Goal: Find specific page/section: Find specific page/section

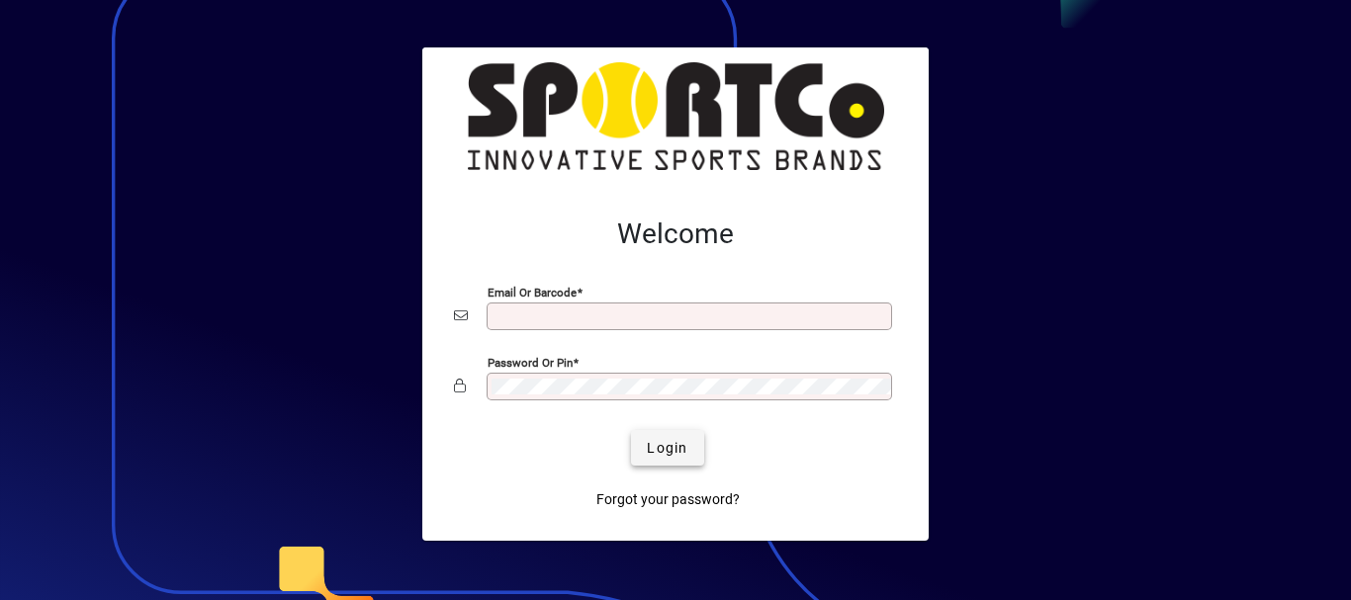
type input "**********"
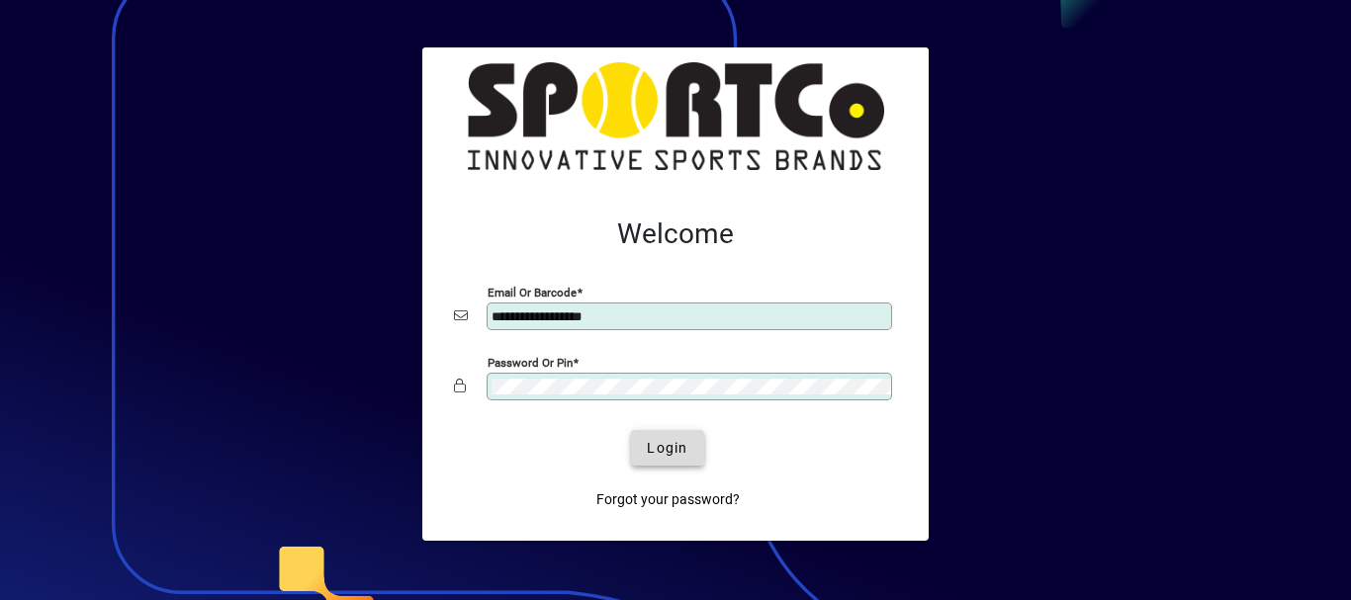
click at [656, 448] on span "Login" at bounding box center [667, 448] width 41 height 21
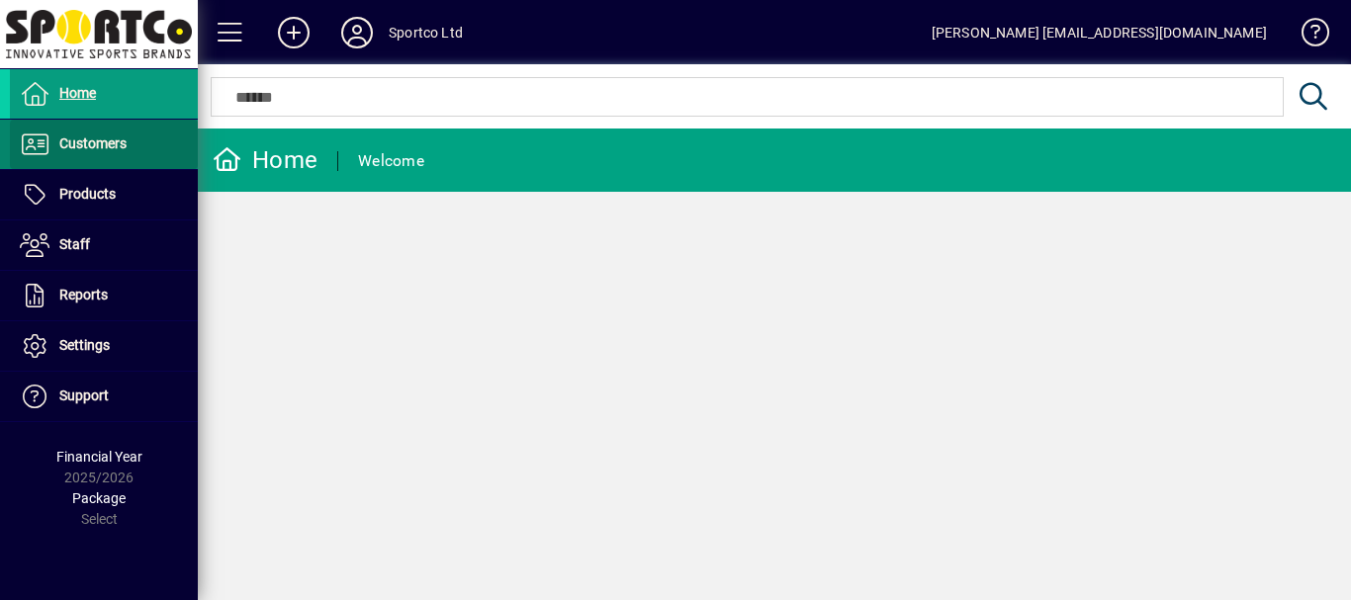
click at [132, 149] on span at bounding box center [104, 144] width 188 height 47
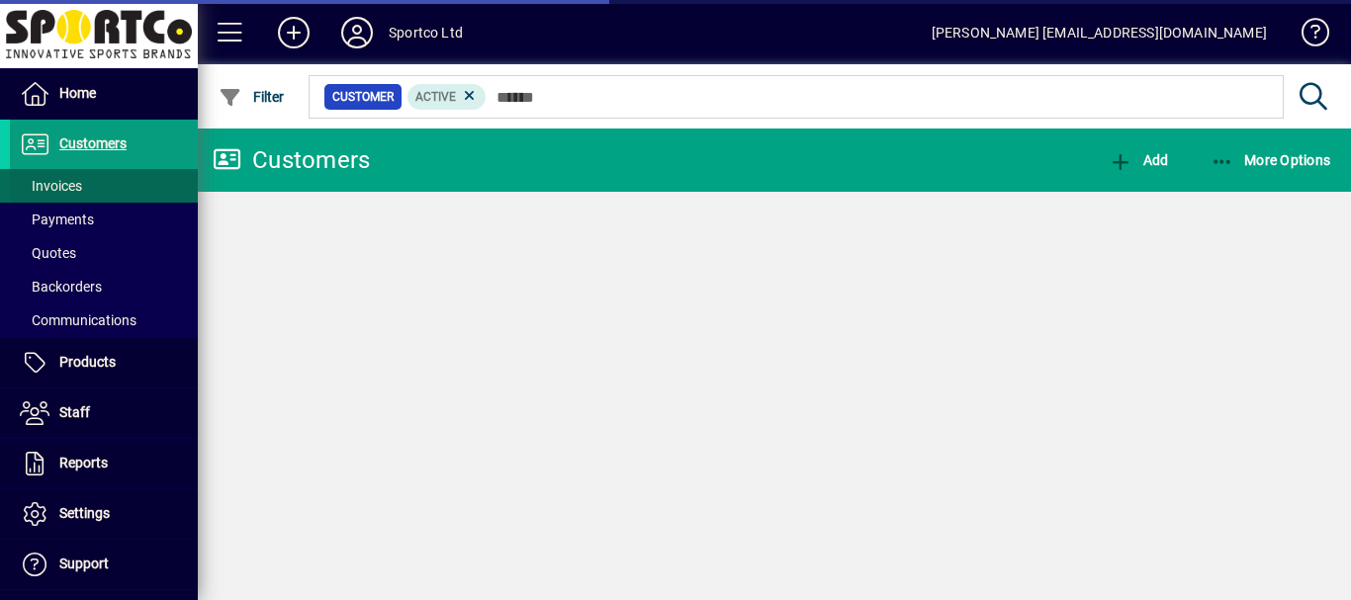
click at [80, 190] on span "Invoices" at bounding box center [51, 186] width 62 height 16
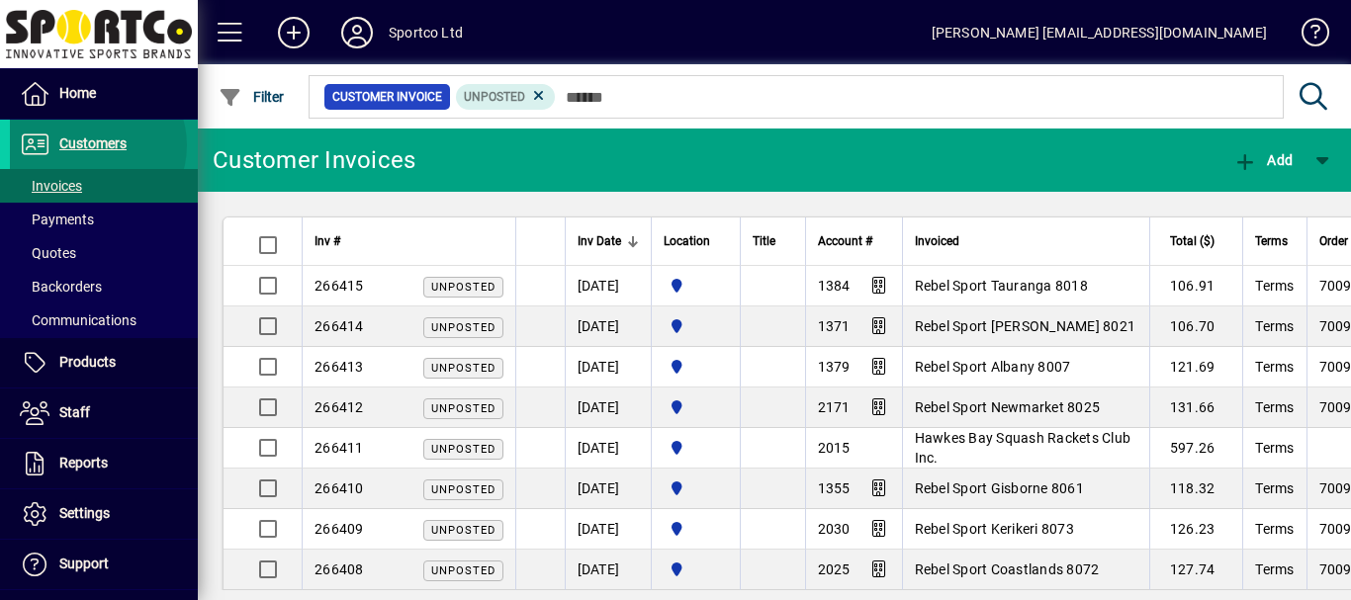
click at [92, 145] on span "Customers" at bounding box center [92, 143] width 67 height 16
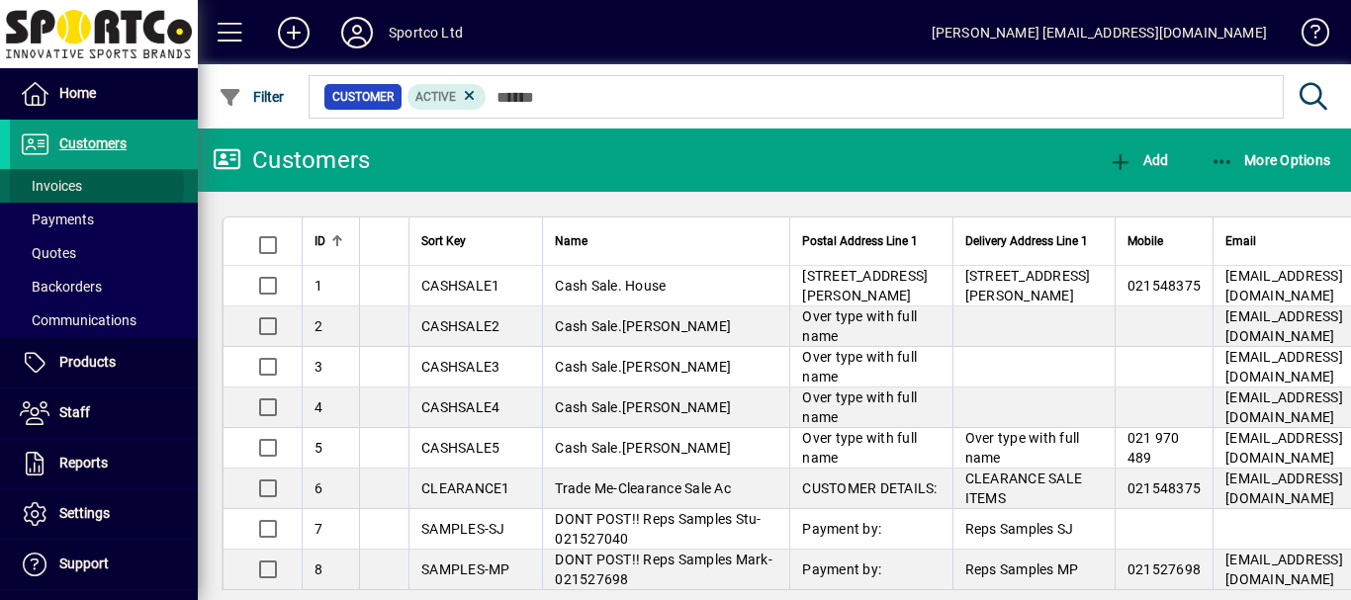
click at [61, 187] on span "Invoices" at bounding box center [51, 186] width 62 height 16
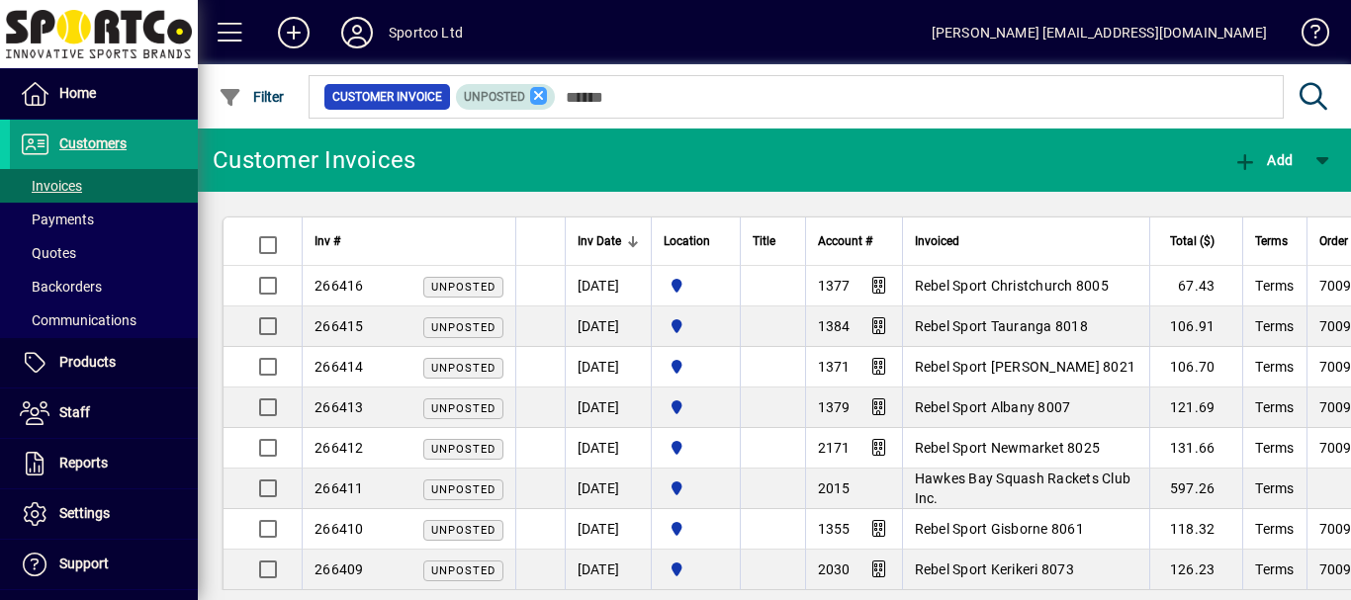
click at [534, 96] on icon at bounding box center [539, 96] width 18 height 18
